Goal: Contribute content: Add original content to the website for others to see

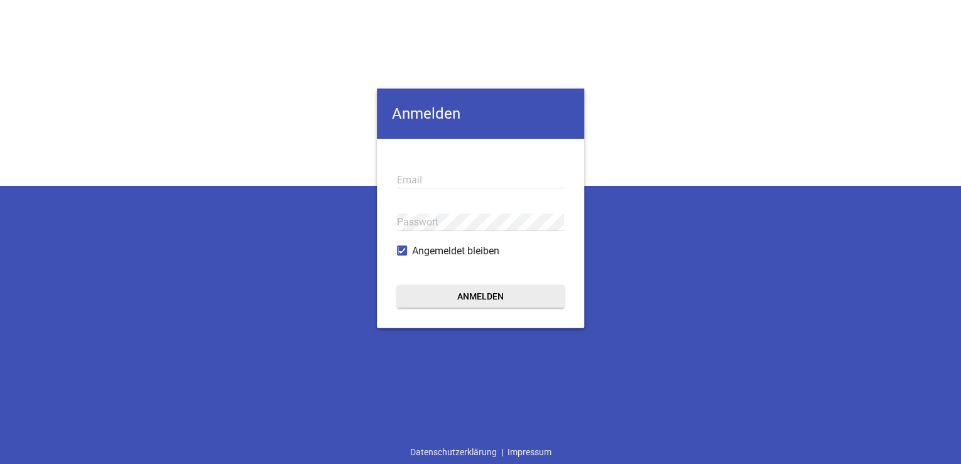
drag, startPoint x: 281, startPoint y: 401, endPoint x: 334, endPoint y: 329, distance: 89.4
click at [280, 401] on div "Anmelden Email Passwort Angemeldet bleiben Anmelden Datenschutzerklärung | Impr…" at bounding box center [480, 232] width 961 height 464
click at [431, 180] on input "email" at bounding box center [480, 180] width 167 height 17
paste input "[EMAIL_ADDRESS][DOMAIN_NAME]"
type input "[EMAIL_ADDRESS][DOMAIN_NAME]"
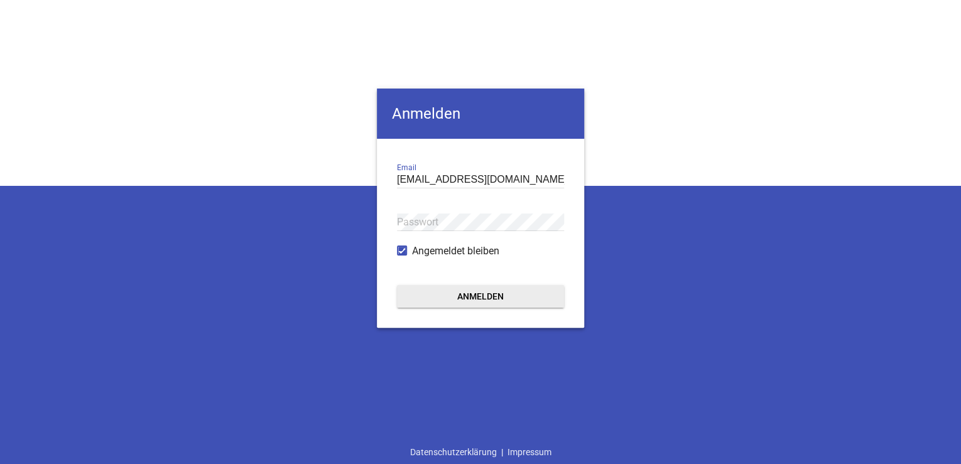
click at [440, 402] on div "[PERSON_NAME] [PERSON_NAME][EMAIL_ADDRESS][DOMAIN_NAME] Email Passwort Angemeld…" at bounding box center [480, 232] width 961 height 464
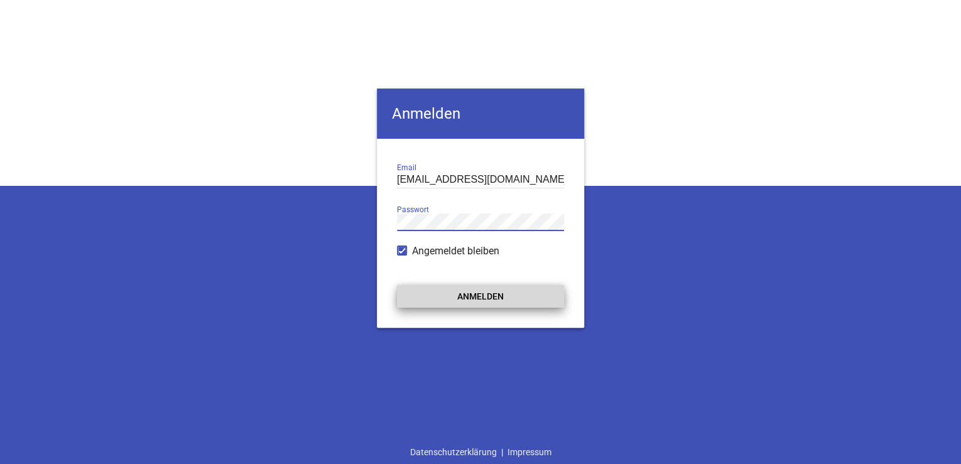
click at [448, 292] on button "Anmelden" at bounding box center [480, 296] width 167 height 23
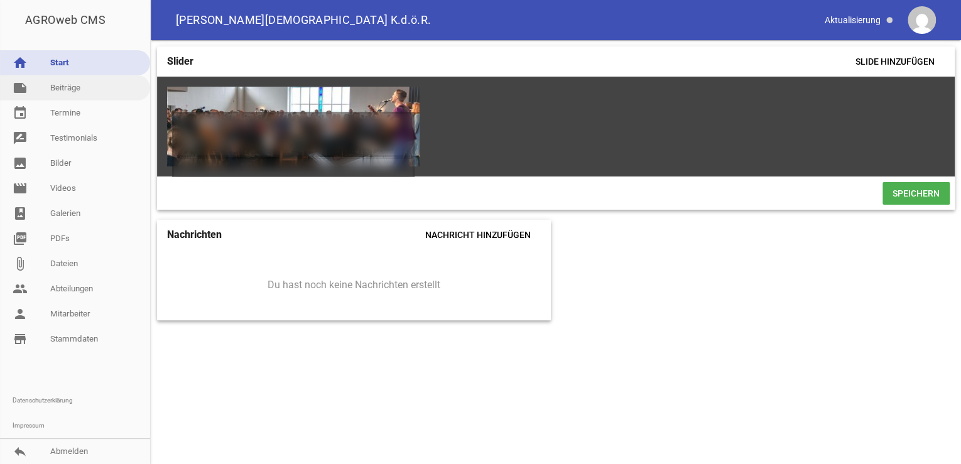
click at [71, 86] on link "note Beiträge" at bounding box center [75, 87] width 150 height 25
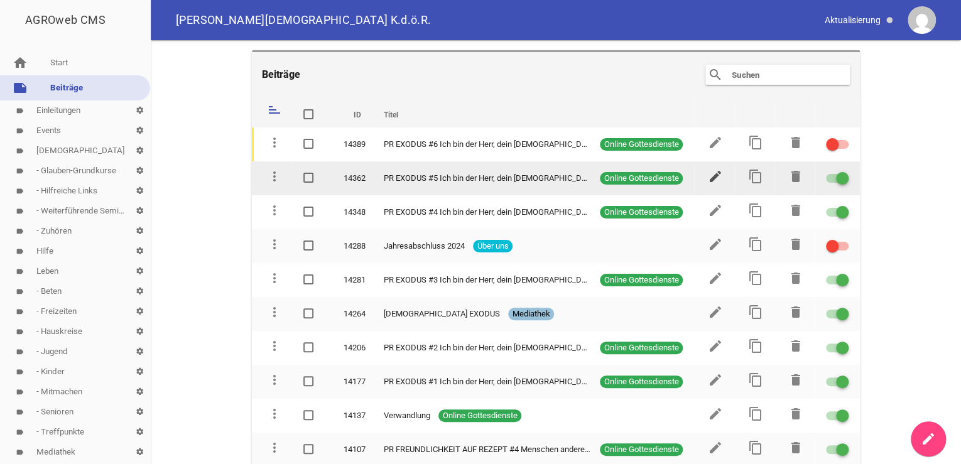
click at [711, 173] on icon "edit" at bounding box center [715, 176] width 15 height 15
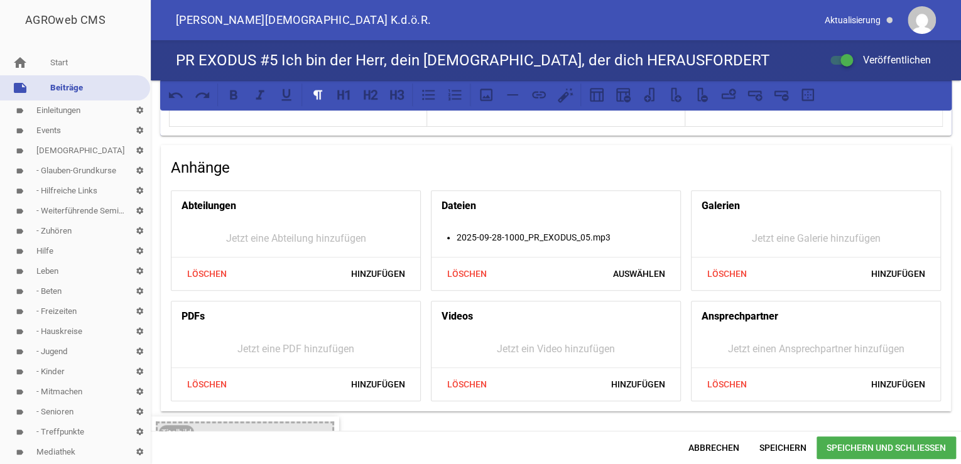
scroll to position [251, 0]
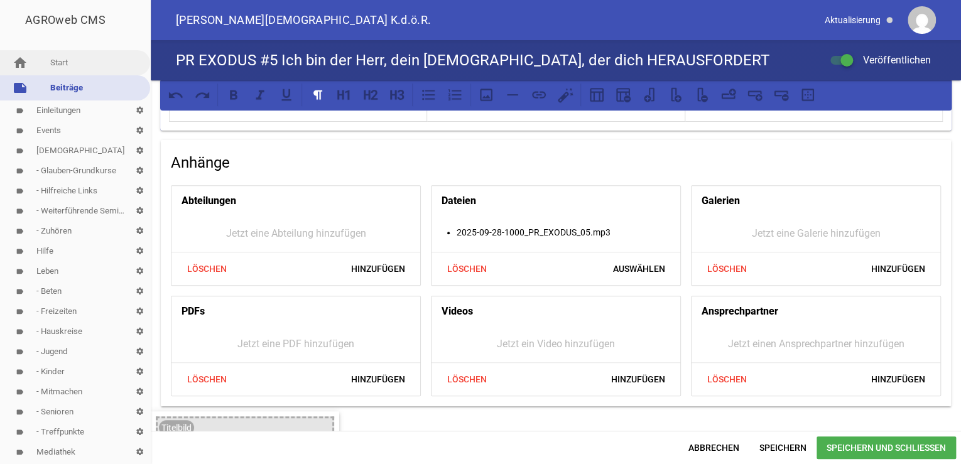
click at [60, 62] on link "home Start" at bounding box center [75, 62] width 150 height 25
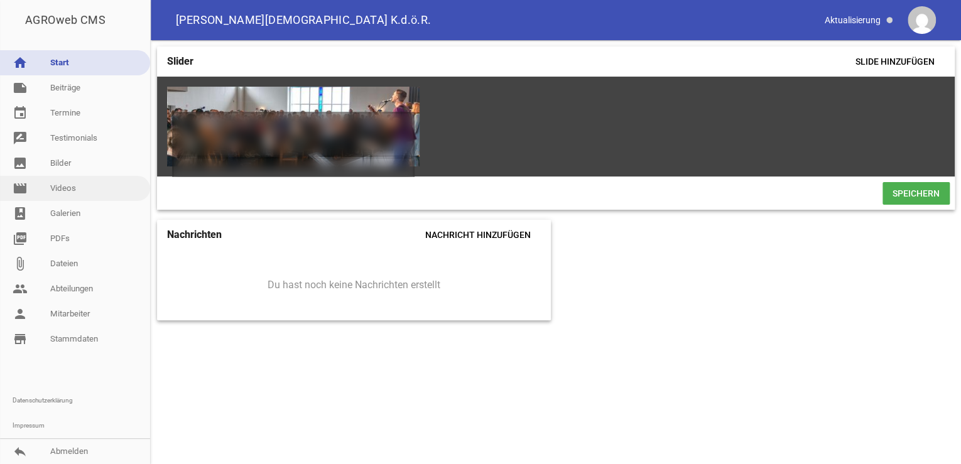
click at [62, 189] on link "movie Videos" at bounding box center [75, 188] width 150 height 25
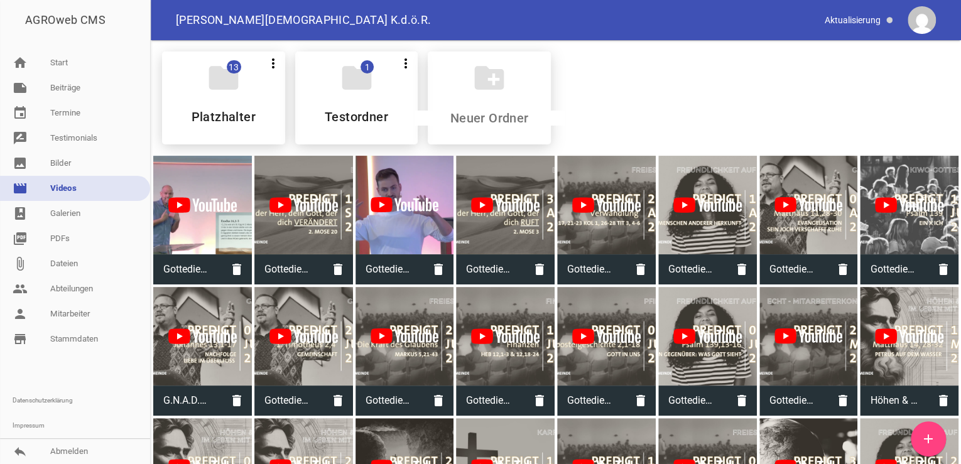
click at [928, 435] on icon "add" at bounding box center [928, 439] width 15 height 15
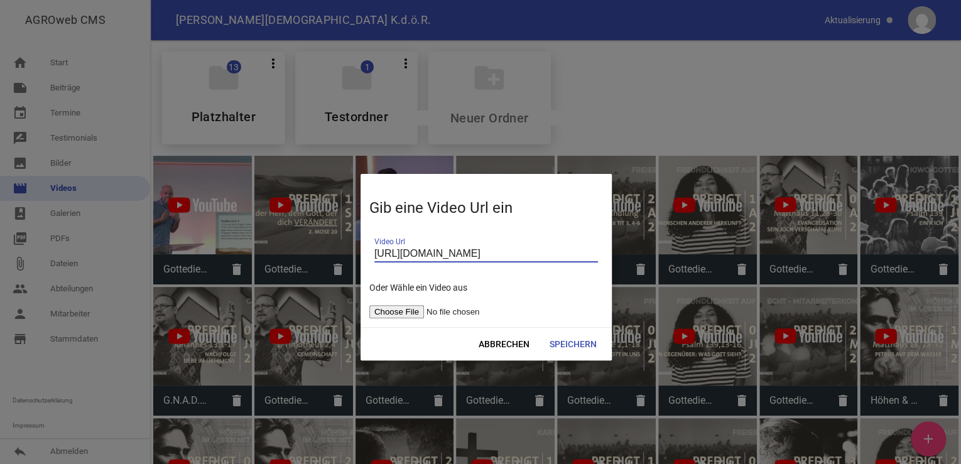
scroll to position [0, 25]
type input "[URL][DOMAIN_NAME]"
click at [564, 342] on span "Speichern" at bounding box center [573, 344] width 67 height 23
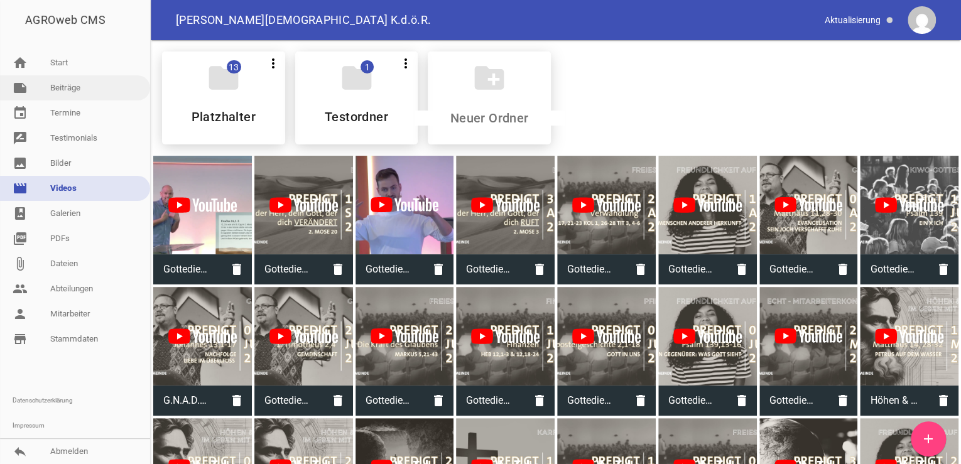
click at [67, 88] on link "note Beiträge" at bounding box center [75, 87] width 150 height 25
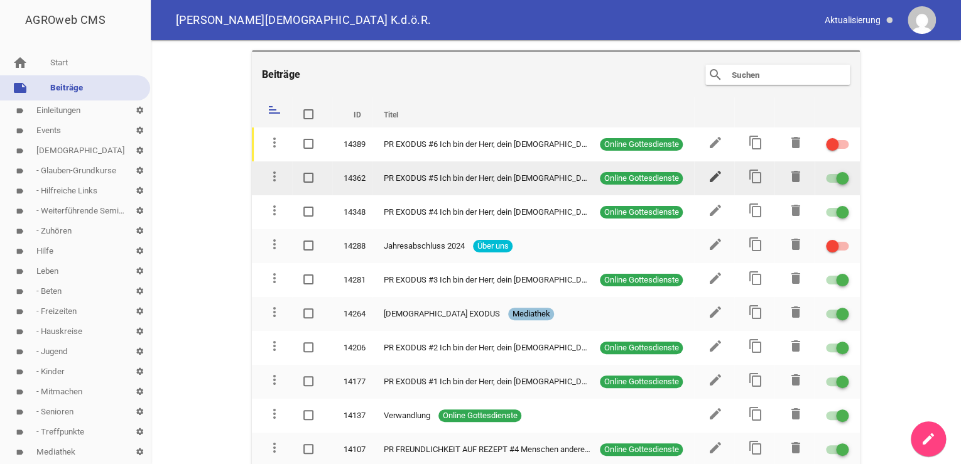
click at [709, 177] on icon "edit" at bounding box center [715, 176] width 15 height 15
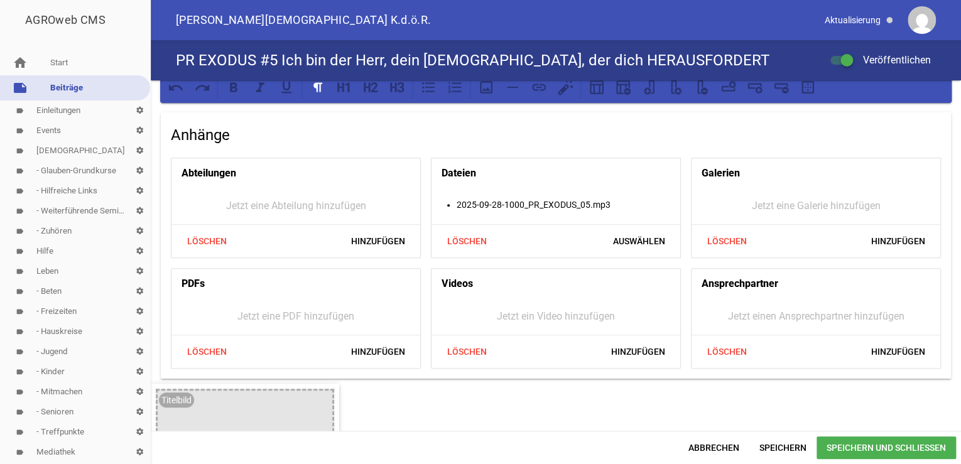
scroll to position [318, 0]
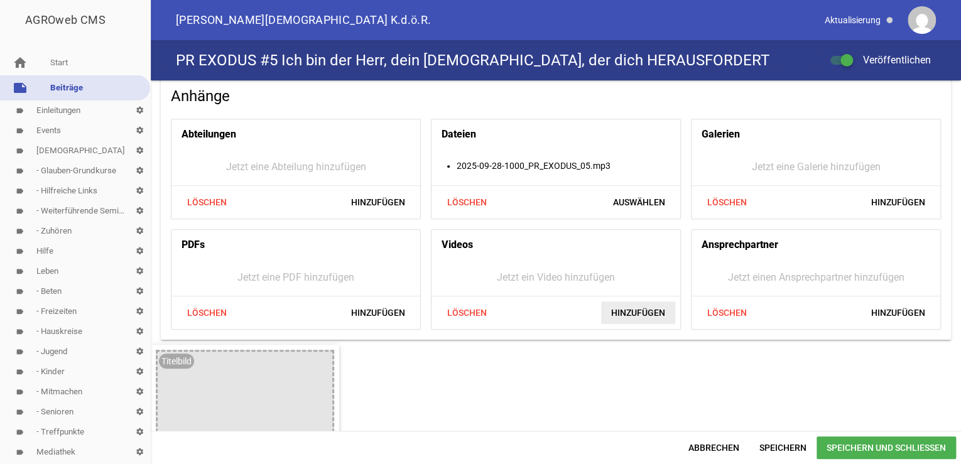
click at [623, 314] on span "Hinzufügen" at bounding box center [638, 313] width 74 height 23
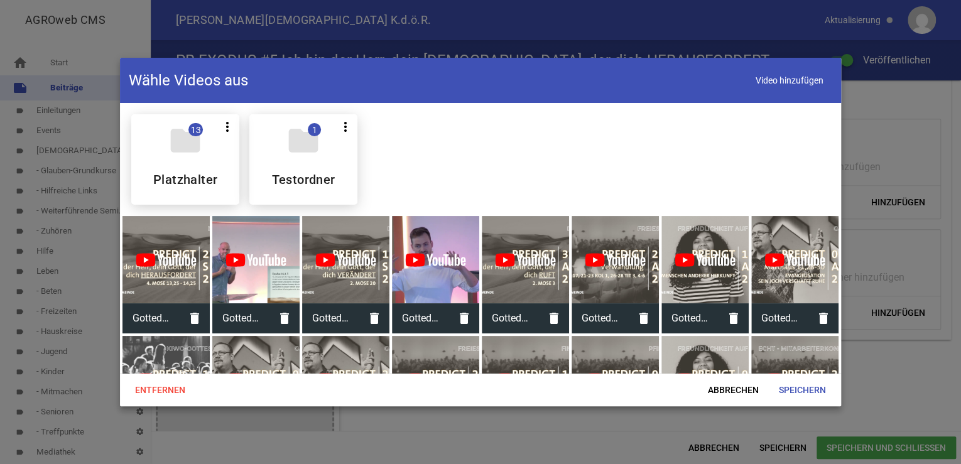
click at [151, 315] on span "Gottedienst vom [DATE]" at bounding box center [151, 318] width 57 height 33
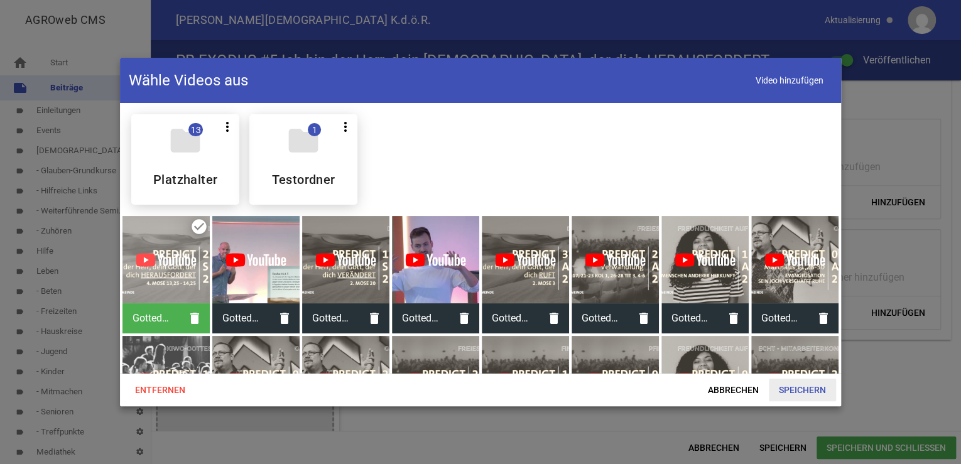
click at [791, 392] on span "Speichern" at bounding box center [802, 390] width 67 height 23
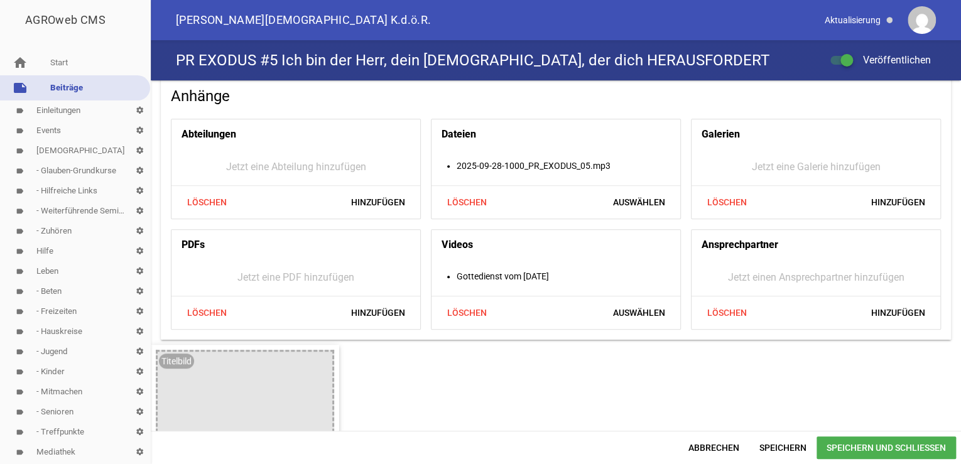
click at [865, 446] on span "Speichern und Schließen" at bounding box center [887, 448] width 140 height 23
